Goal: Transaction & Acquisition: Purchase product/service

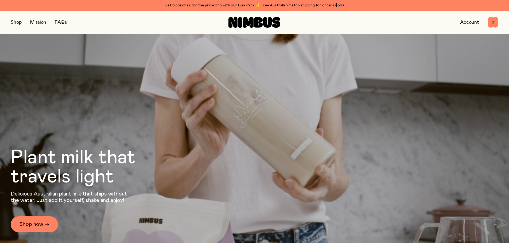
click at [467, 25] on link "Account" at bounding box center [469, 22] width 19 height 5
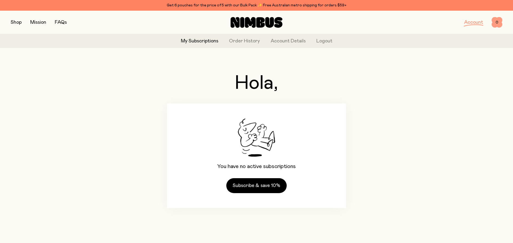
click at [499, 21] on span "0" at bounding box center [497, 22] width 11 height 11
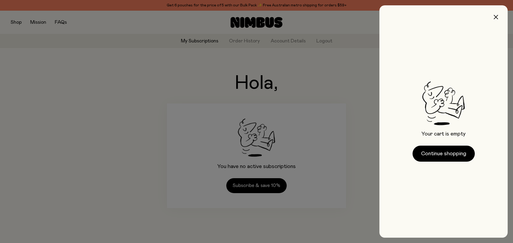
click at [344, 99] on div at bounding box center [256, 121] width 513 height 243
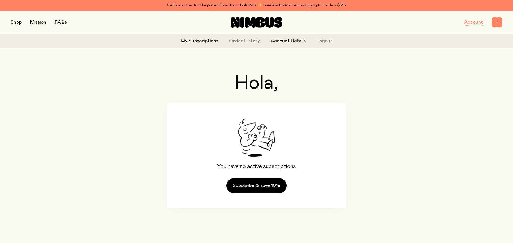
click at [297, 44] on link "Account Details" at bounding box center [288, 41] width 35 height 7
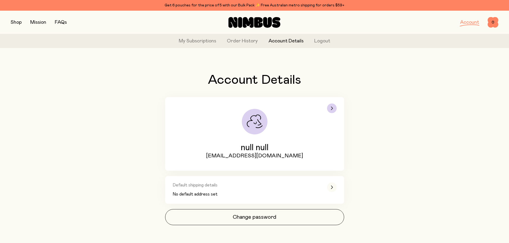
click at [258, 146] on span "null null" at bounding box center [255, 148] width 28 height 10
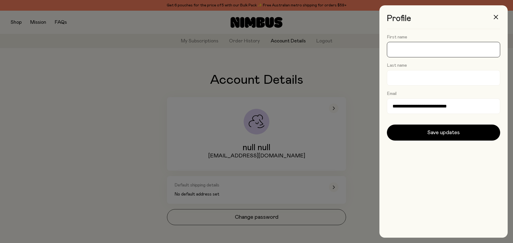
click at [414, 49] on input "First name" at bounding box center [443, 49] width 113 height 15
type input "*******"
type input "********"
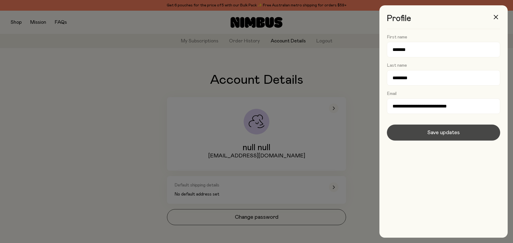
click at [437, 134] on span "Save updates" at bounding box center [443, 132] width 33 height 7
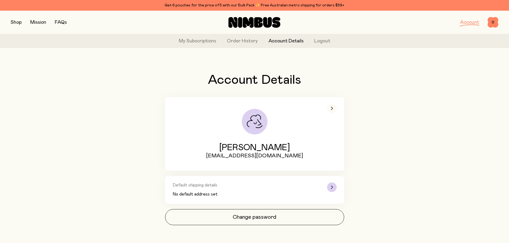
click at [212, 195] on p "No default address set" at bounding box center [246, 194] width 147 height 6
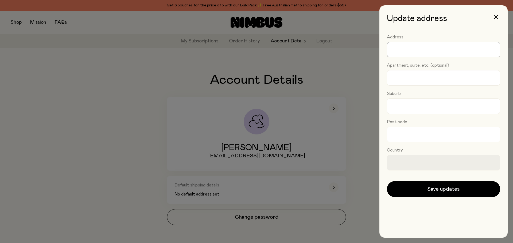
click at [414, 48] on input "Address" at bounding box center [443, 49] width 113 height 15
click at [398, 77] on input "Apartment, suite, etc. (optional)" at bounding box center [443, 77] width 113 height 15
click at [407, 44] on input "Address" at bounding box center [443, 49] width 113 height 15
type input "**********"
click at [406, 82] on input "Apartment, suite, etc. (optional)" at bounding box center [443, 77] width 113 height 15
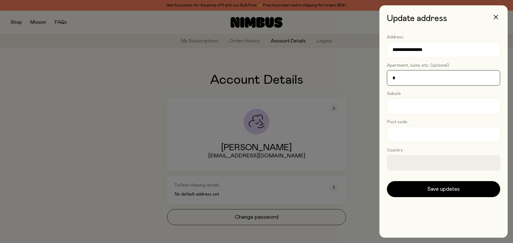
type input "*"
click at [403, 109] on input "Suburb" at bounding box center [443, 106] width 113 height 15
type input "********"
type input "****"
click at [422, 177] on form "**********" at bounding box center [443, 115] width 113 height 163
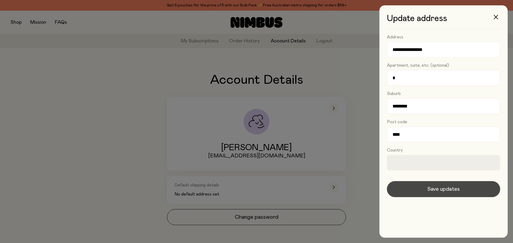
click at [451, 183] on button "Save updates" at bounding box center [443, 189] width 113 height 16
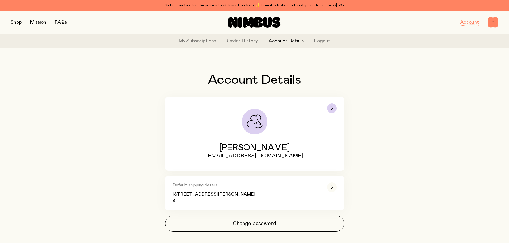
scroll to position [10, 0]
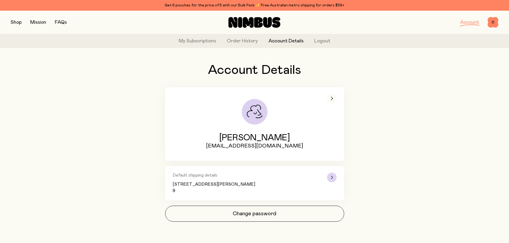
click at [332, 174] on div "button" at bounding box center [332, 178] width 10 height 10
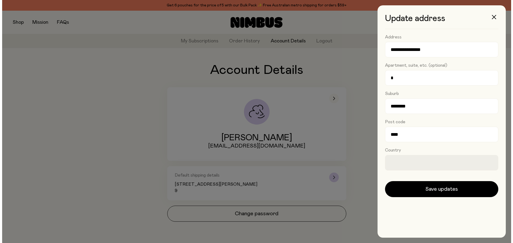
scroll to position [0, 0]
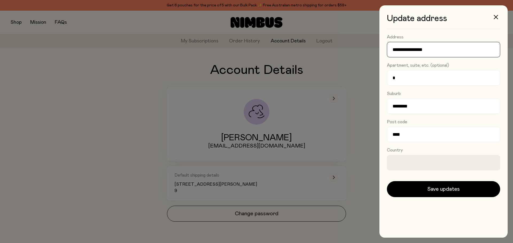
click at [393, 50] on input "**********" at bounding box center [443, 49] width 113 height 15
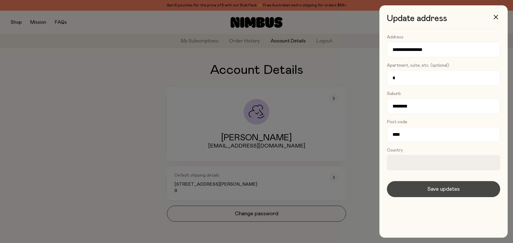
click at [430, 187] on span "Save updates" at bounding box center [443, 189] width 33 height 7
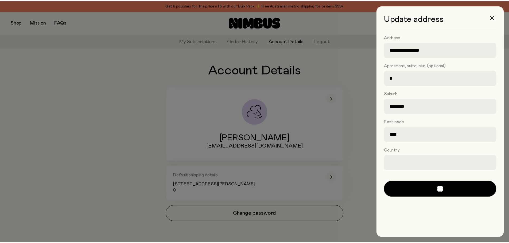
scroll to position [10, 0]
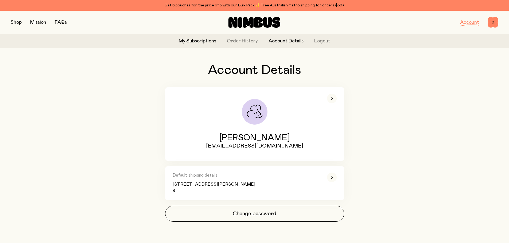
click at [202, 43] on link "My Subscriptions" at bounding box center [197, 41] width 37 height 7
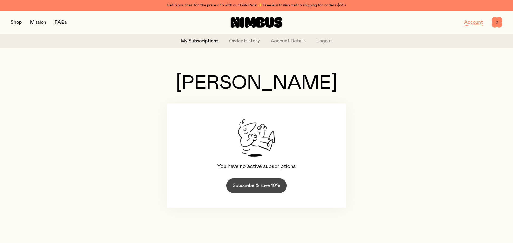
click at [266, 189] on link "Subscribe & save 10%" at bounding box center [256, 185] width 60 height 15
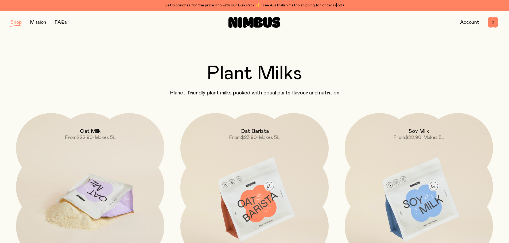
click at [88, 169] on img at bounding box center [90, 200] width 148 height 174
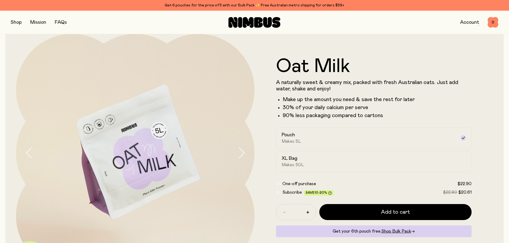
scroll to position [27, 0]
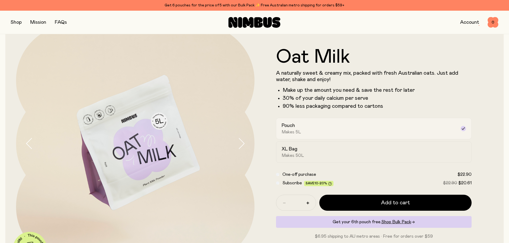
click at [313, 133] on div "Pouch Makes 5L" at bounding box center [369, 129] width 175 height 12
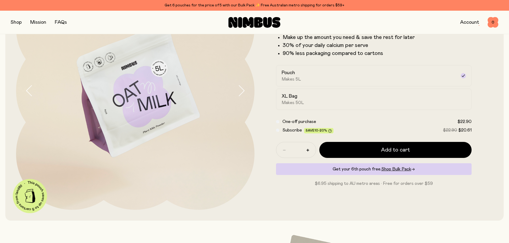
scroll to position [80, 0]
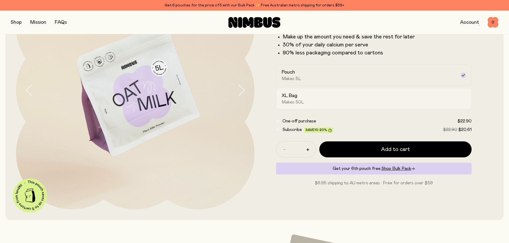
click at [357, 103] on div "XL Bag Makes 50L" at bounding box center [369, 99] width 175 height 12
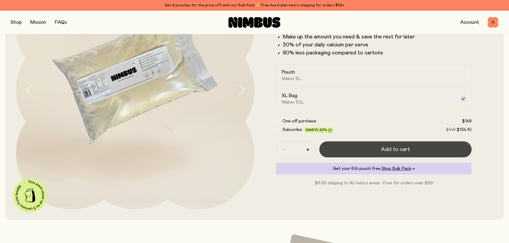
click at [364, 147] on button "Add to cart" at bounding box center [395, 150] width 153 height 16
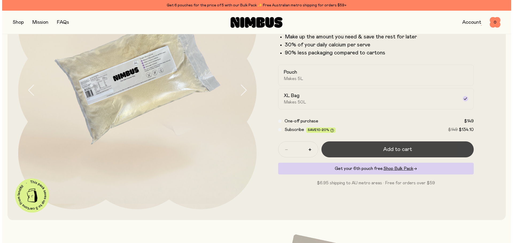
scroll to position [0, 0]
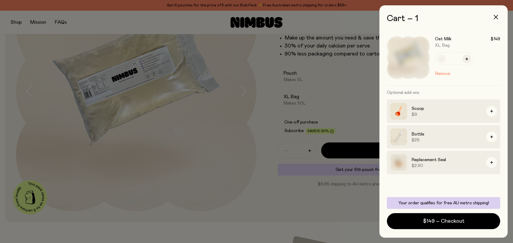
click at [345, 126] on div at bounding box center [256, 121] width 513 height 243
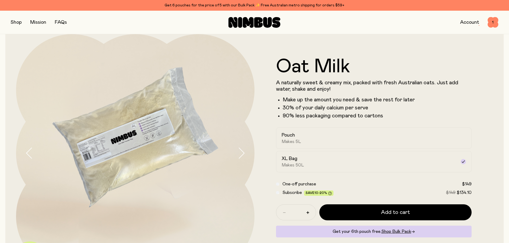
scroll to position [27, 0]
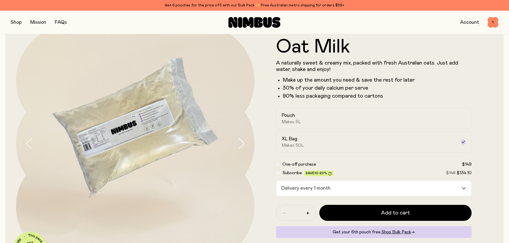
click at [313, 184] on div "Delivery every 1 month" at bounding box center [369, 188] width 186 height 15
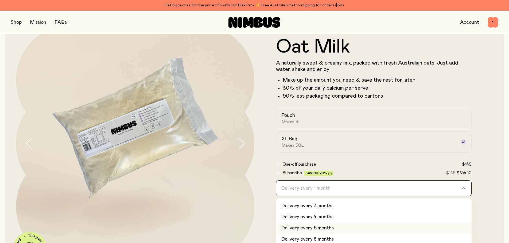
scroll to position [22, 0]
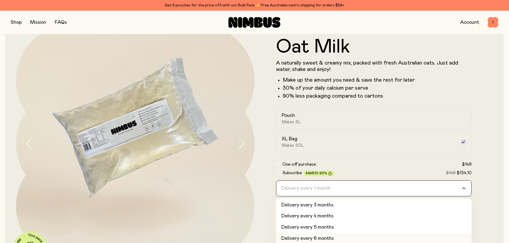
click at [319, 238] on li "Delivery every 6 months" at bounding box center [374, 239] width 196 height 11
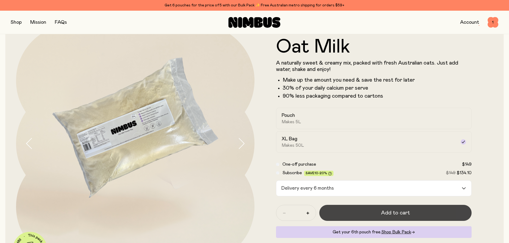
click at [356, 214] on button "Add to cart" at bounding box center [395, 213] width 153 height 16
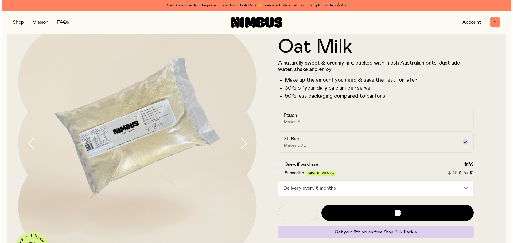
scroll to position [0, 0]
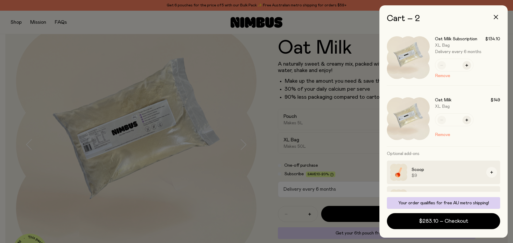
click at [490, 175] on button "button" at bounding box center [491, 172] width 11 height 11
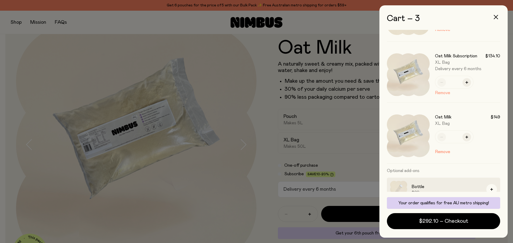
scroll to position [53, 0]
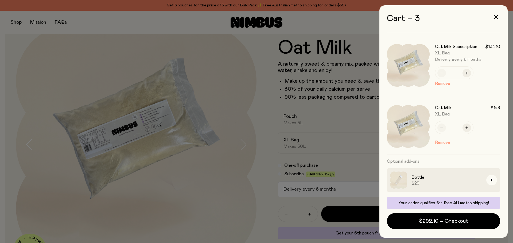
click at [442, 143] on button "Remove" at bounding box center [442, 142] width 15 height 6
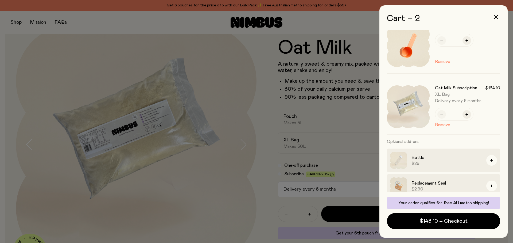
scroll to position [18, 0]
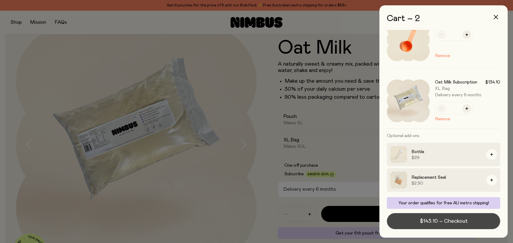
click at [429, 220] on span "$143.10 – Checkout" at bounding box center [444, 221] width 48 height 7
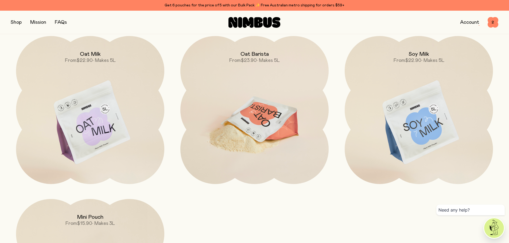
scroll to position [513, 0]
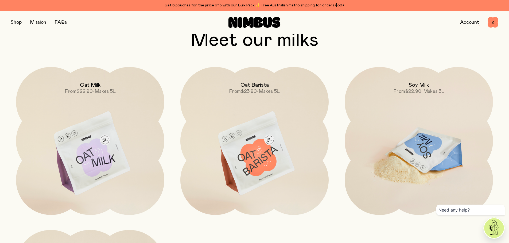
click at [394, 127] on img at bounding box center [419, 154] width 148 height 174
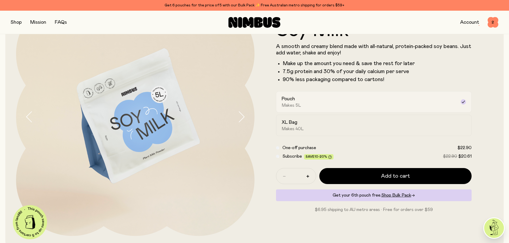
scroll to position [27, 0]
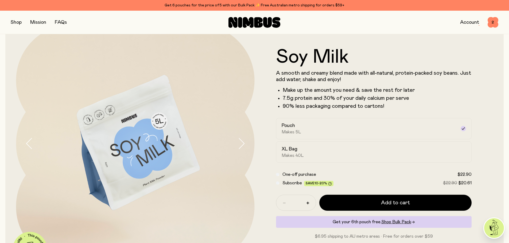
click at [248, 22] on icon at bounding box center [248, 22] width 11 height 11
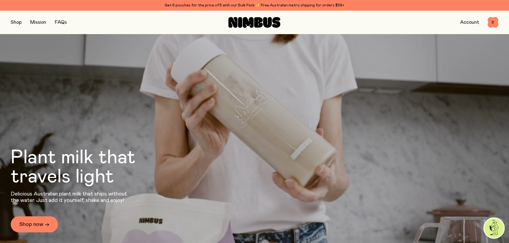
click at [19, 24] on button "button" at bounding box center [16, 22] width 11 height 7
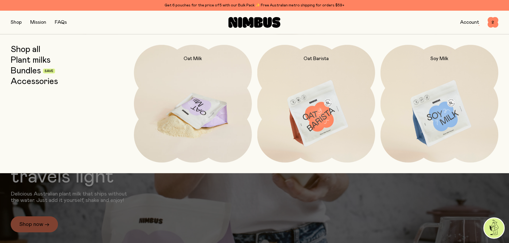
click at [200, 88] on img at bounding box center [193, 114] width 118 height 138
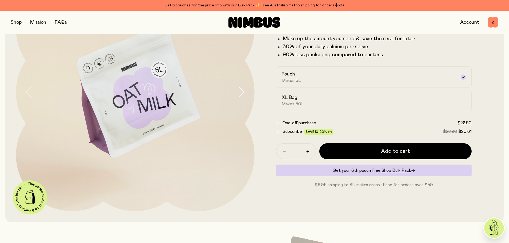
scroll to position [80, 0]
